Goal: Task Accomplishment & Management: Use online tool/utility

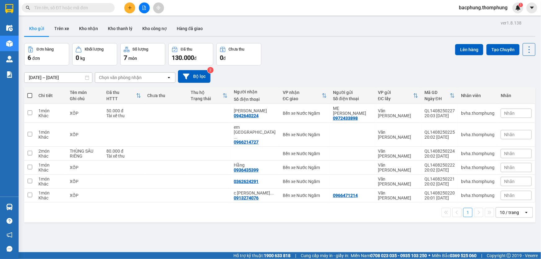
click at [143, 8] on icon "file-add" at bounding box center [144, 8] width 4 height 4
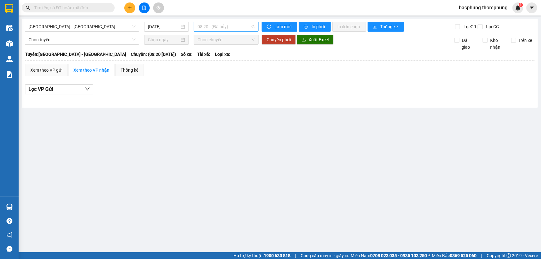
click at [208, 28] on span "08:20 - (Đã [PERSON_NAME])" at bounding box center [225, 26] width 57 height 9
click at [212, 59] on div "10:00" at bounding box center [222, 58] width 48 height 7
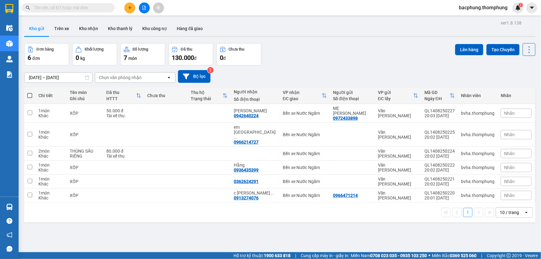
click at [145, 10] on icon "file-add" at bounding box center [143, 8] width 3 height 4
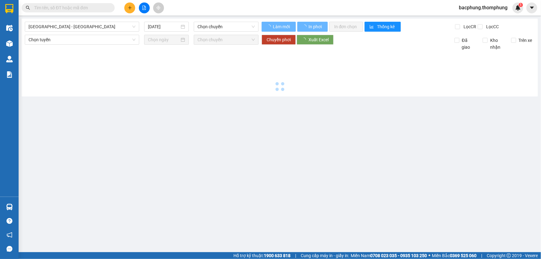
click at [145, 10] on icon "file-add" at bounding box center [143, 8] width 3 height 4
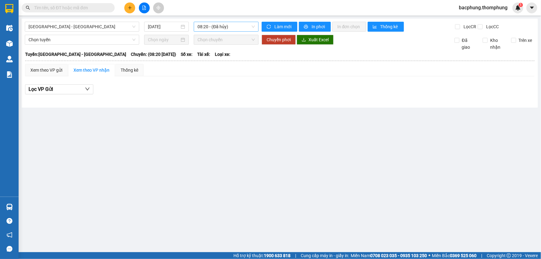
click at [203, 27] on span "08:20 - (Đã [PERSON_NAME])" at bounding box center [225, 26] width 57 height 9
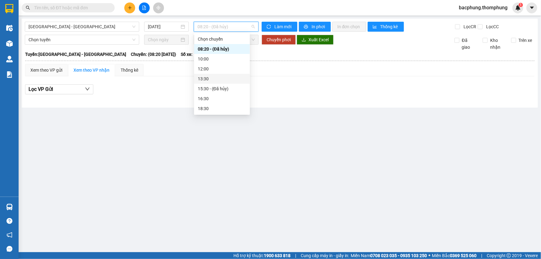
click at [202, 77] on div "13:30" at bounding box center [222, 78] width 48 height 7
